Goal: Communication & Community: Answer question/provide support

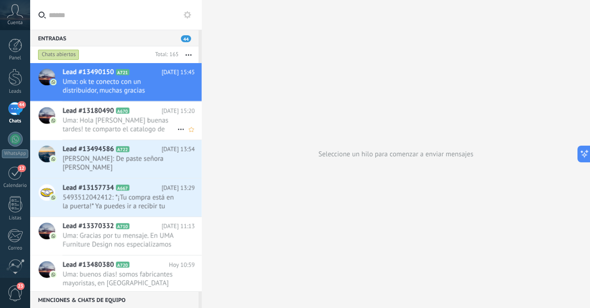
scroll to position [14, 0]
click at [19, 79] on div at bounding box center [15, 77] width 14 height 17
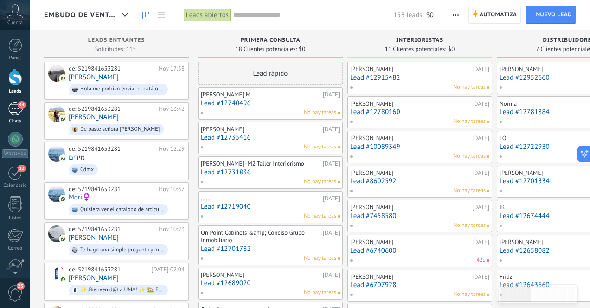
click at [14, 106] on div "44" at bounding box center [15, 108] width 15 height 13
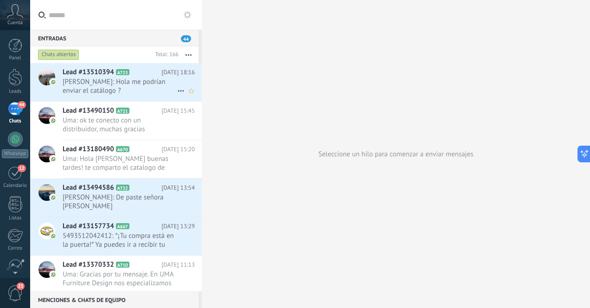
click at [146, 86] on span "[PERSON_NAME]: Hola me podrían enviar el catálogo ?" at bounding box center [120, 87] width 115 height 18
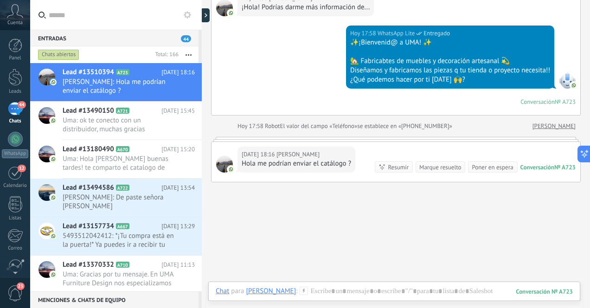
scroll to position [121, 0]
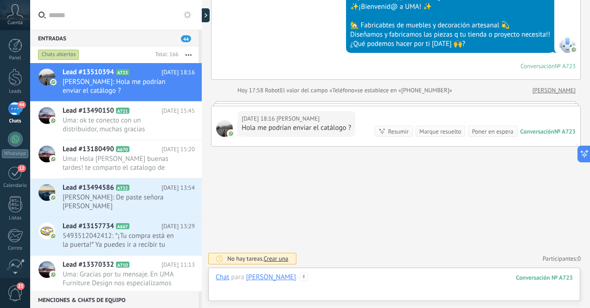
click at [374, 279] on div at bounding box center [394, 287] width 357 height 28
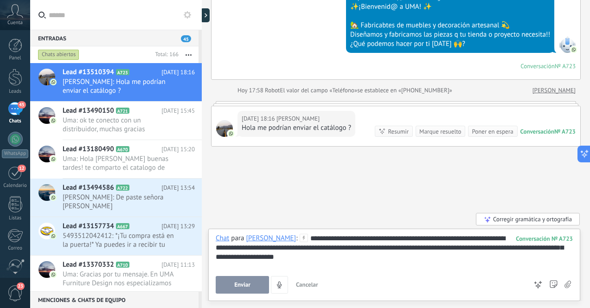
click at [253, 285] on button "Enviar" at bounding box center [242, 285] width 53 height 18
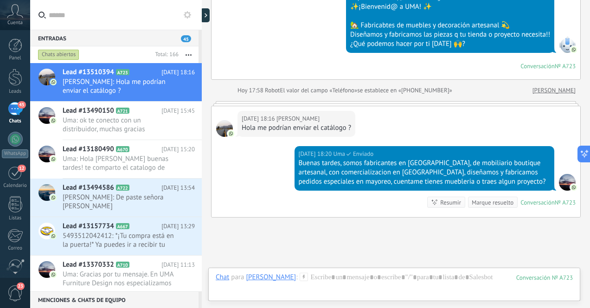
scroll to position [192, 0]
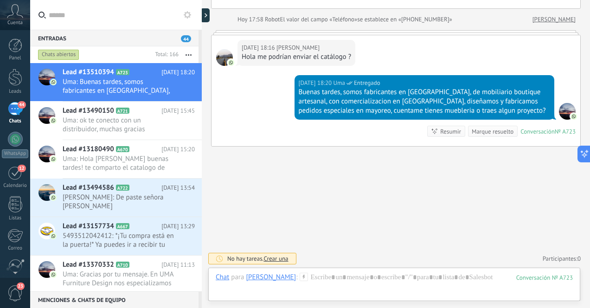
click at [12, 111] on div "44" at bounding box center [15, 108] width 15 height 13
